Goal: Task Accomplishment & Management: Manage account settings

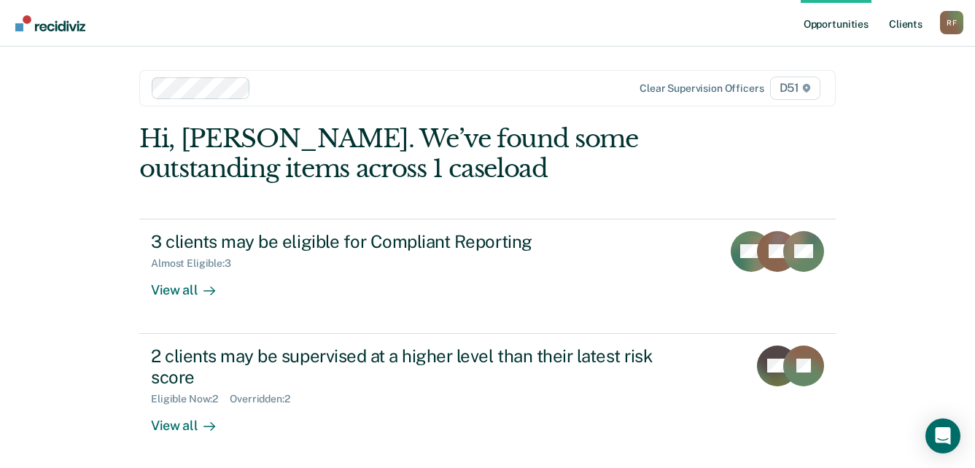
click at [921, 22] on link "Client s" at bounding box center [905, 23] width 39 height 47
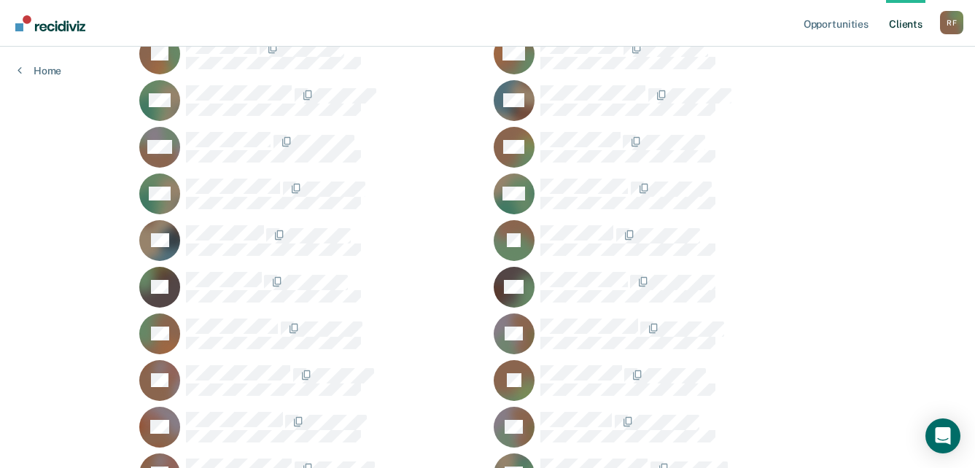
scroll to position [1385, 0]
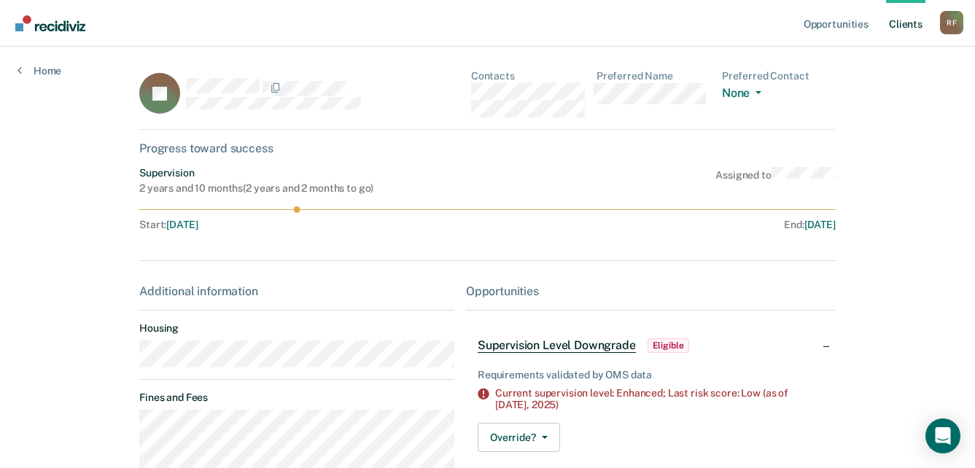
click at [472, 91] on div "JP Contacts Preferred Name Preferred Contact None Call Text Email None" at bounding box center [487, 100] width 696 height 60
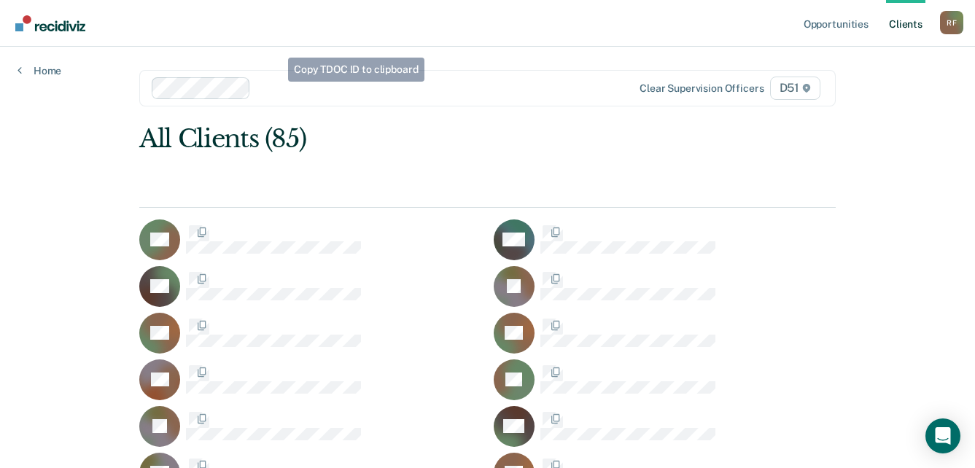
scroll to position [1385, 0]
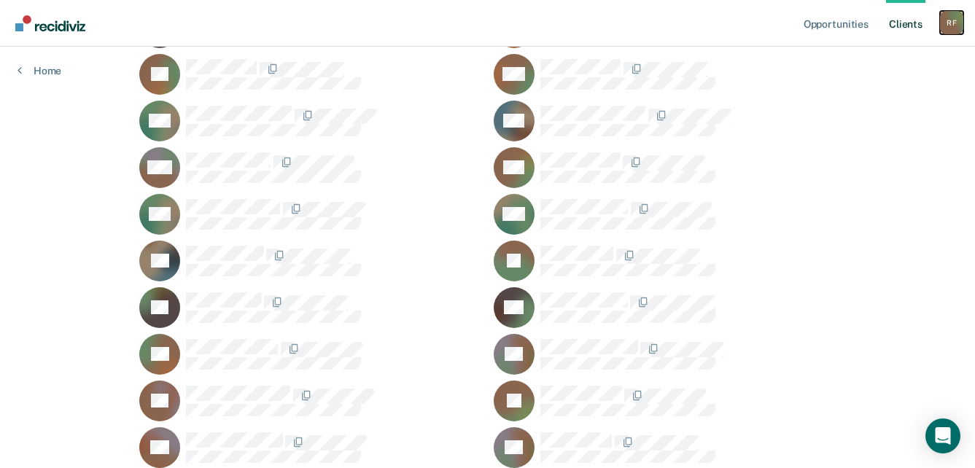
click at [953, 25] on div "R F" at bounding box center [951, 22] width 23 height 23
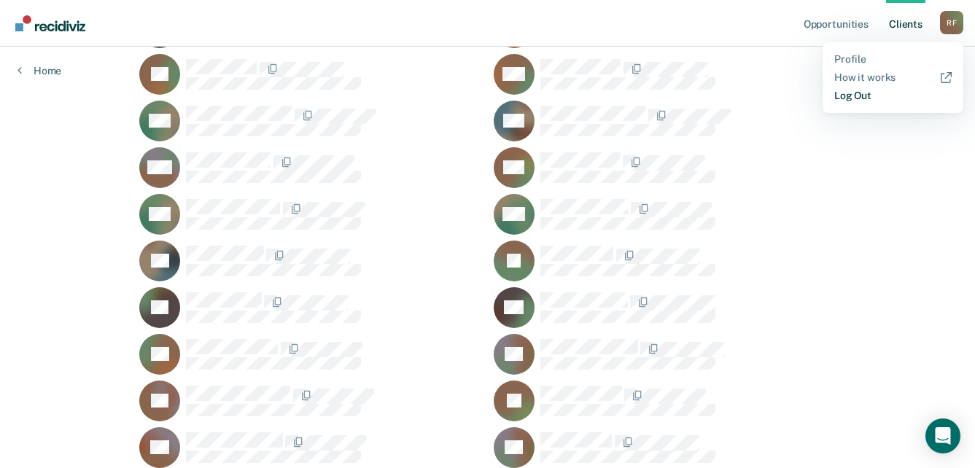
click at [862, 99] on link "Log Out" at bounding box center [892, 96] width 117 height 12
